Goal: Task Accomplishment & Management: Use online tool/utility

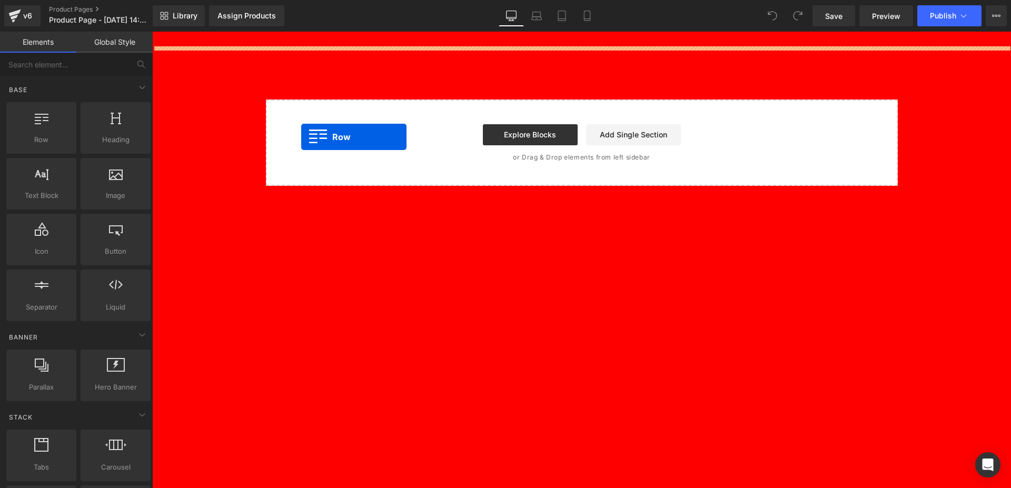
drag, startPoint x: 196, startPoint y: 165, endPoint x: 555, endPoint y: 103, distance: 363.8
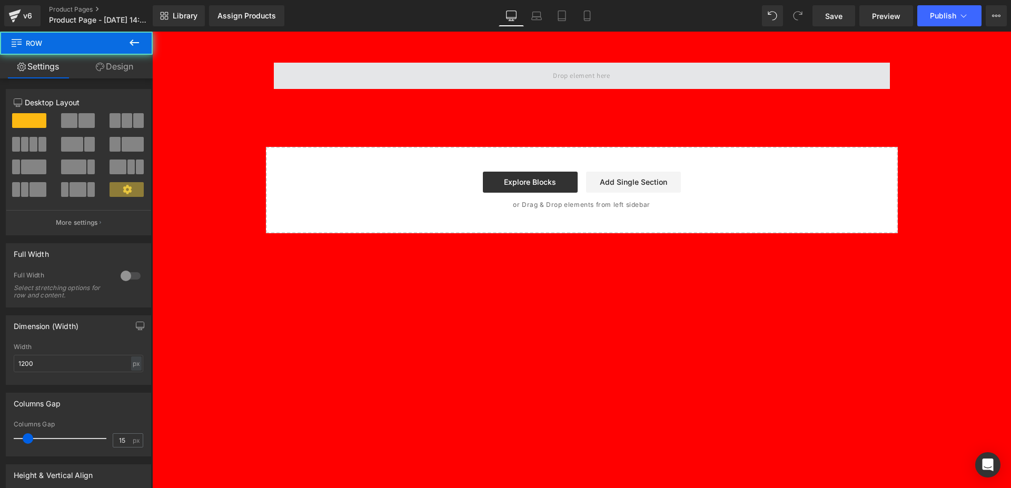
click at [412, 84] on span at bounding box center [582, 76] width 616 height 26
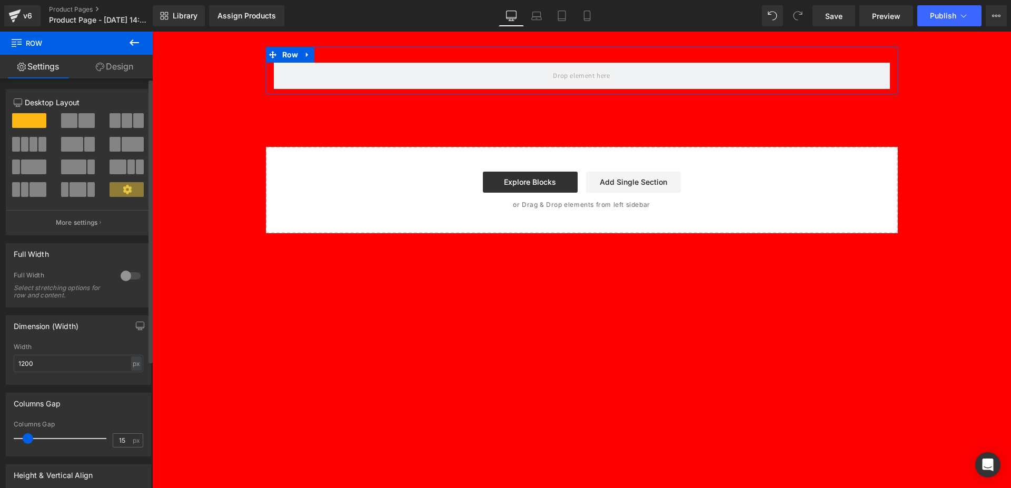
click at [78, 118] on span at bounding box center [86, 120] width 16 height 15
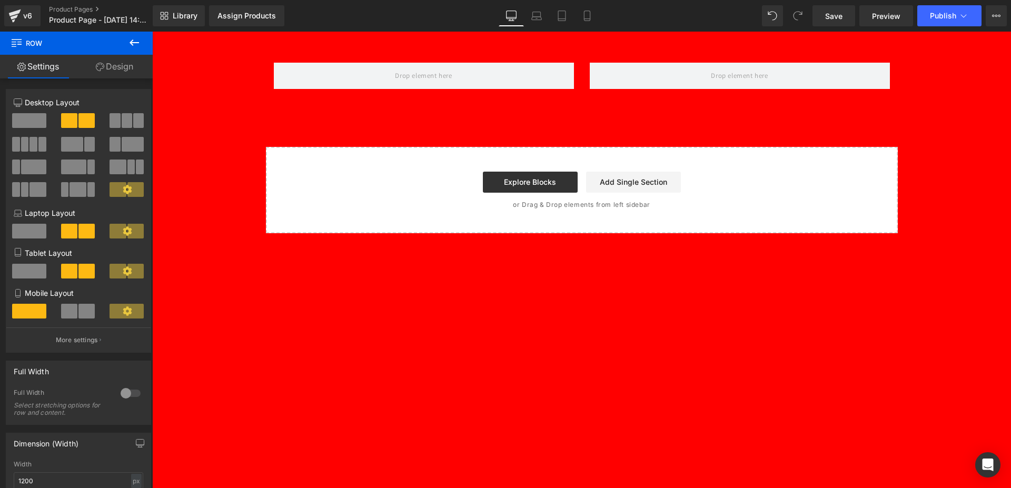
click at [127, 47] on button at bounding box center [134, 43] width 37 height 23
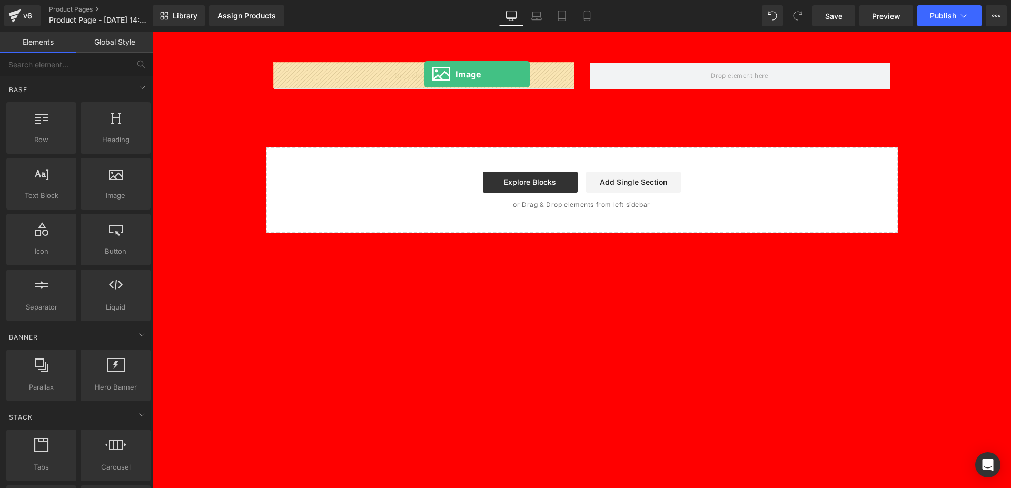
drag, startPoint x: 267, startPoint y: 223, endPoint x: 424, endPoint y: 74, distance: 216.7
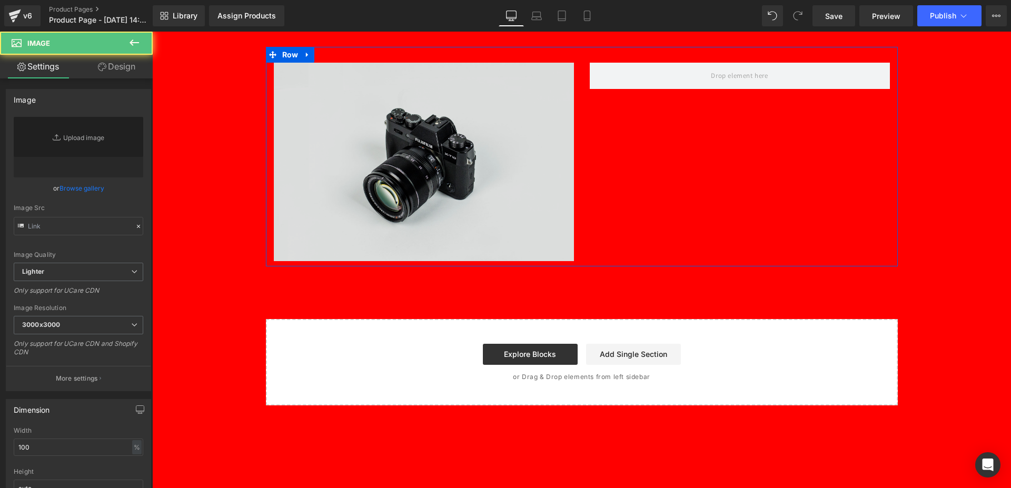
type input "//[DOMAIN_NAME][URL]"
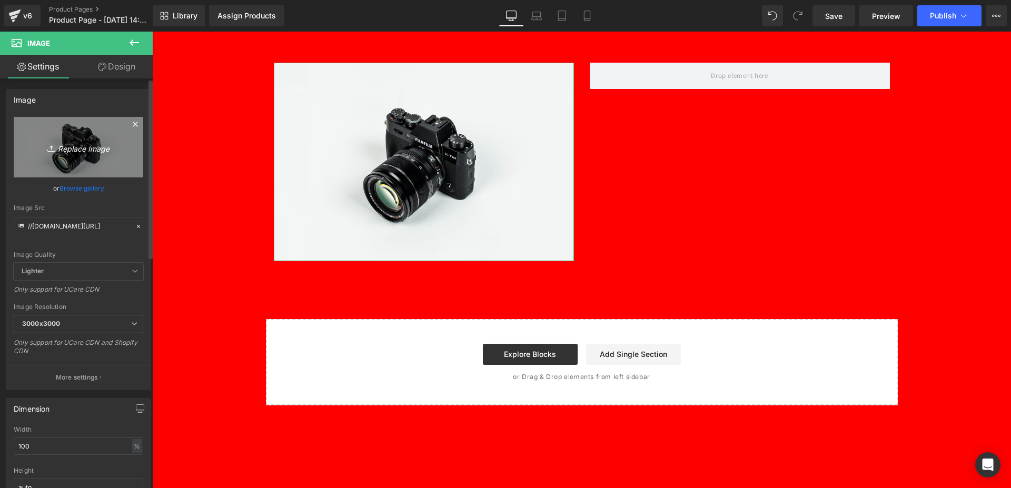
click at [91, 151] on icon "Replace Image" at bounding box center [78, 147] width 84 height 13
type input "C:\fakepath\matcha-glow-shot-1.png"
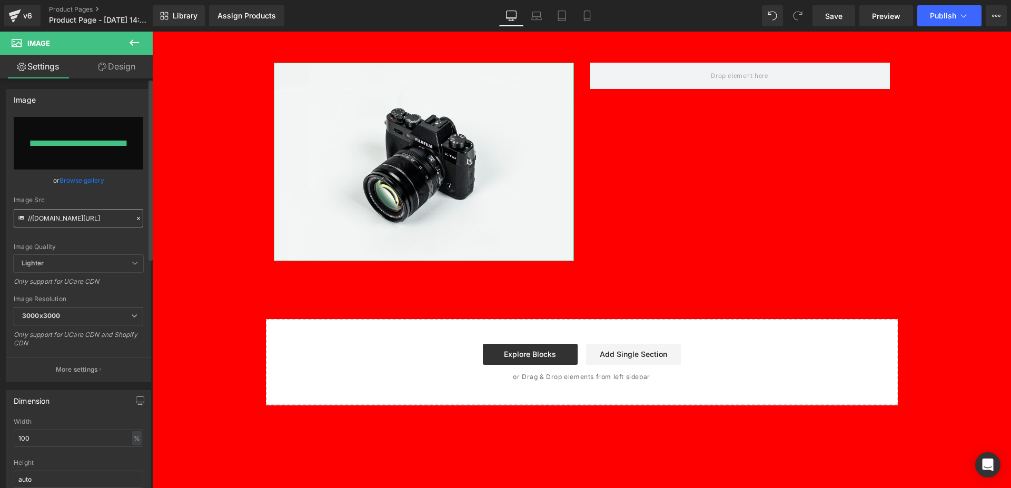
type input "[URL][DOMAIN_NAME]"
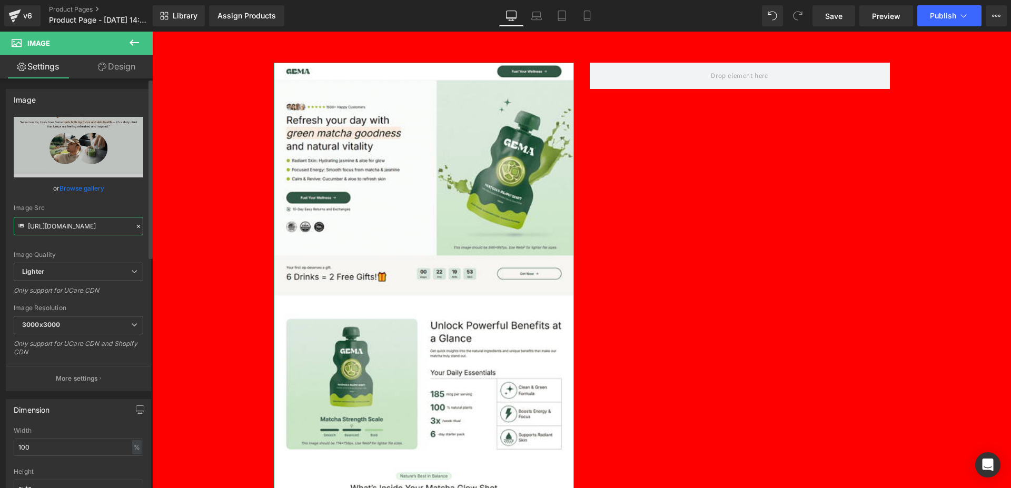
click at [83, 221] on input "[URL][DOMAIN_NAME]" at bounding box center [78, 226] width 129 height 18
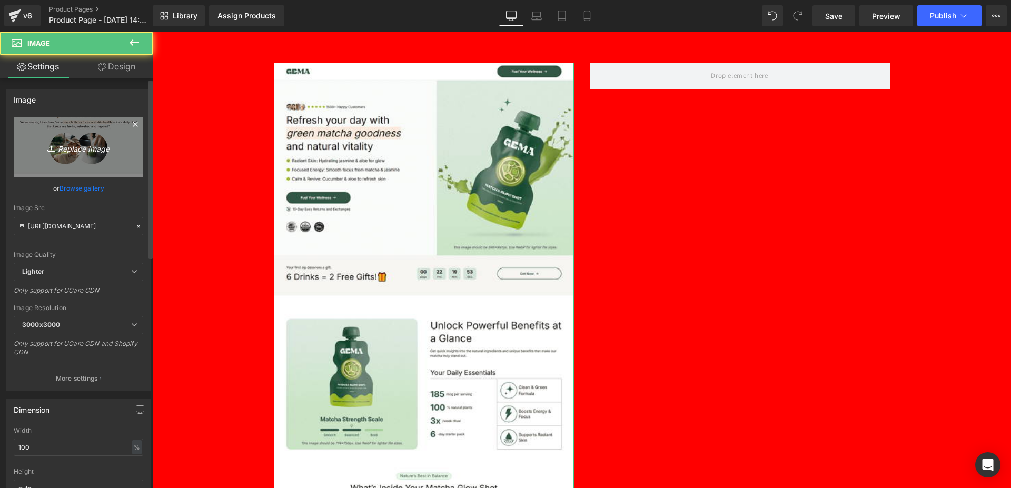
click at [86, 147] on icon "Replace Image" at bounding box center [78, 147] width 84 height 13
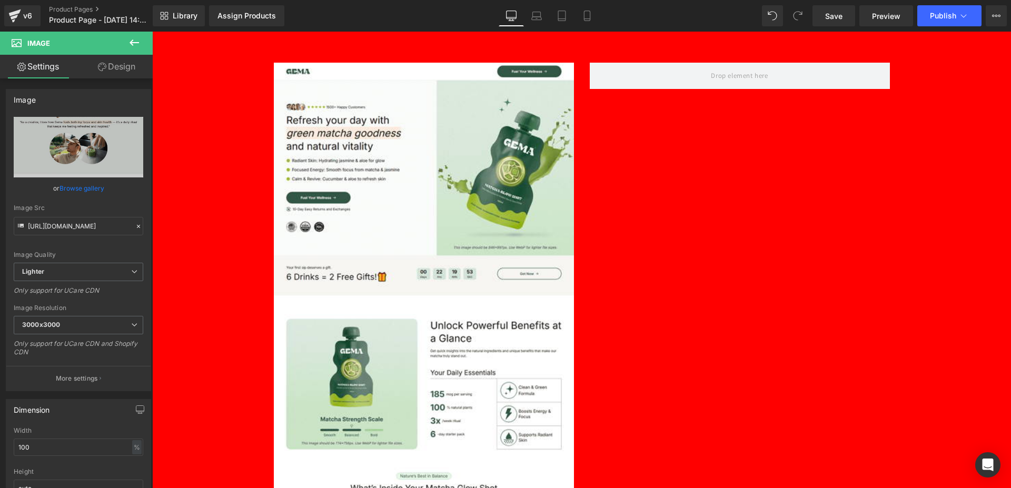
type input "C:\fakepath\quiz-1.png"
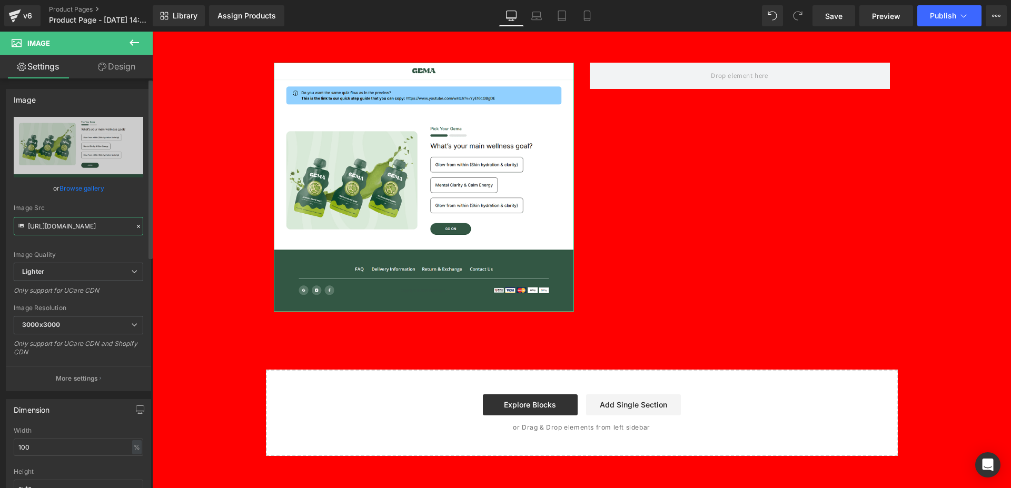
click at [92, 228] on input "[URL][DOMAIN_NAME]" at bounding box center [78, 226] width 129 height 18
type input "[URL][DOMAIN_NAME]"
